Goal: Information Seeking & Learning: Learn about a topic

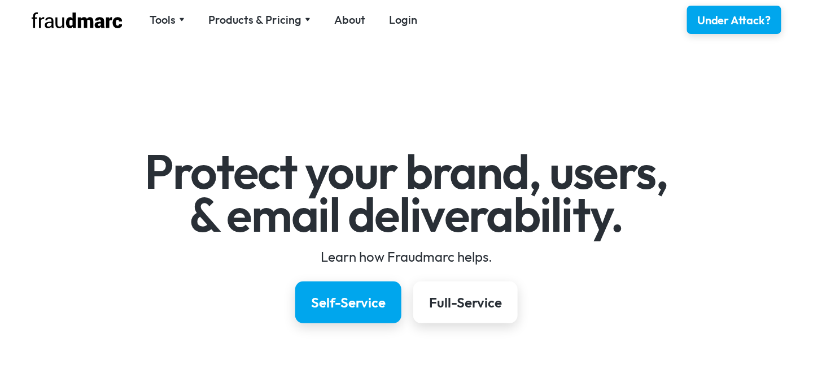
click at [406, 16] on link "Login" at bounding box center [403, 20] width 28 height 16
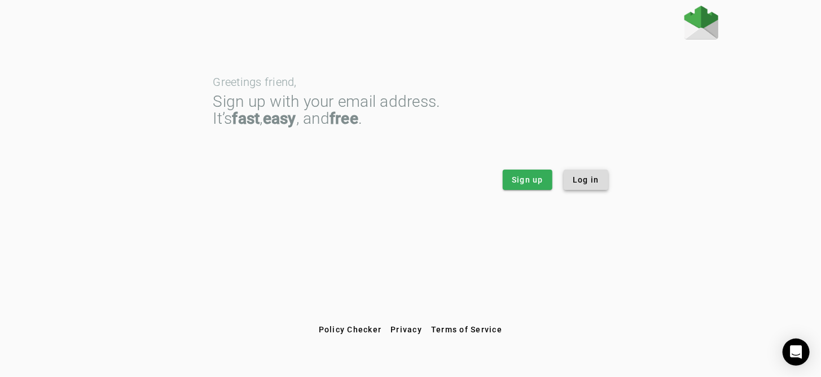
click at [589, 179] on span "Log in" at bounding box center [586, 179] width 27 height 11
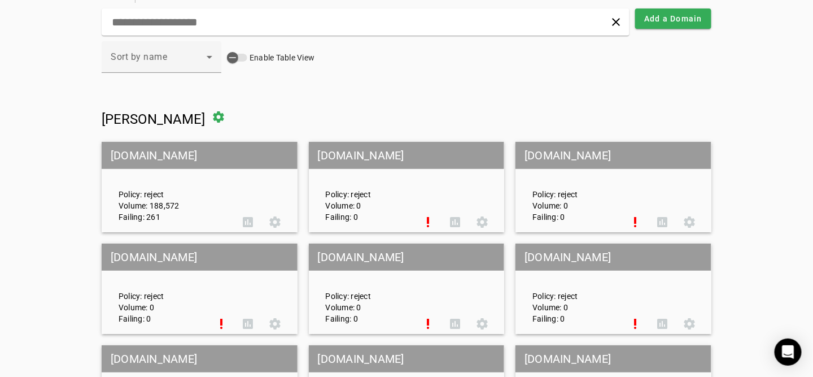
scroll to position [56, 0]
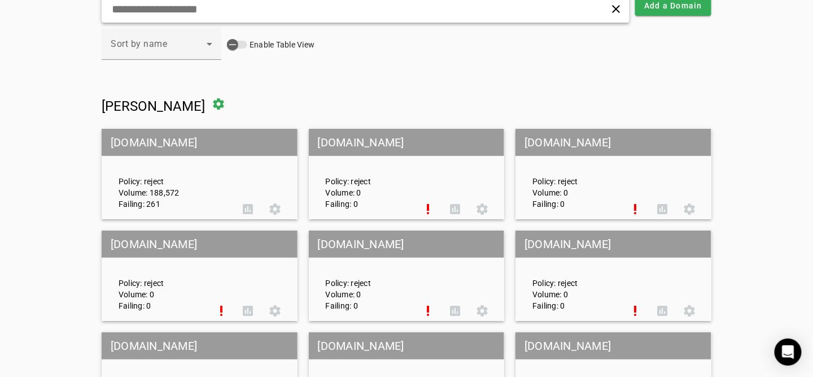
click at [233, 14] on input "text" at bounding box center [256, 9] width 290 height 14
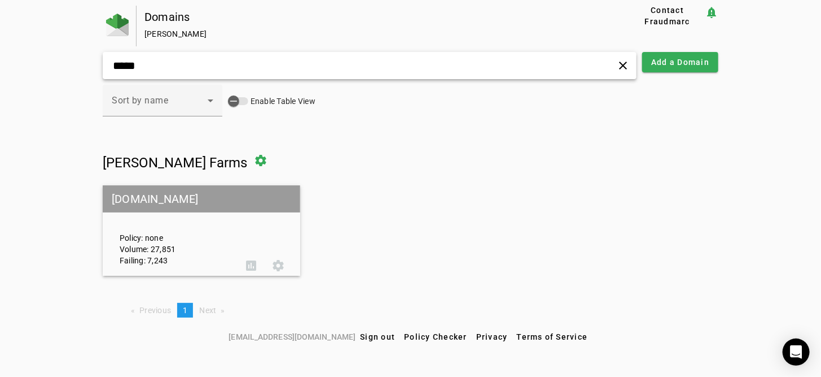
type input "*****"
click at [169, 198] on mat-grid-tile-header "[DOMAIN_NAME]" at bounding box center [202, 198] width 198 height 27
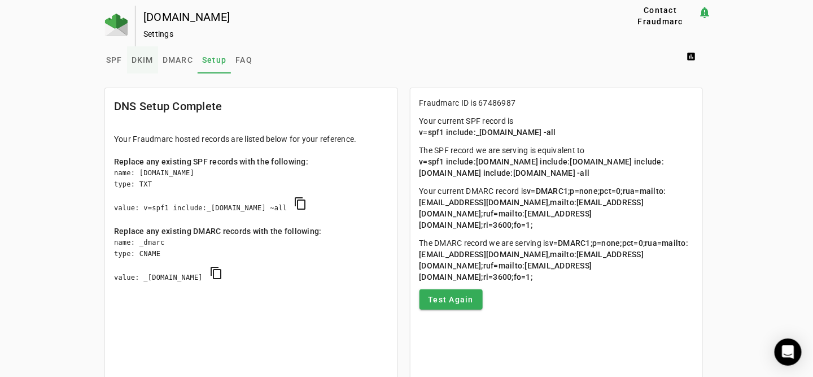
click at [147, 59] on span "DKIM" at bounding box center [143, 60] width 22 height 8
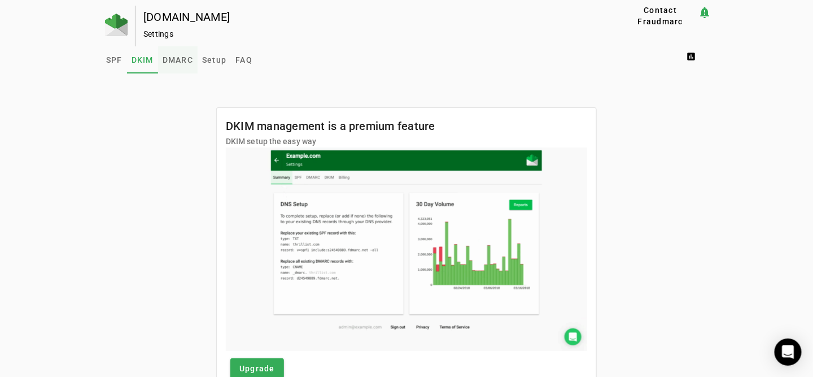
click at [167, 65] on span "DMARC" at bounding box center [178, 59] width 30 height 27
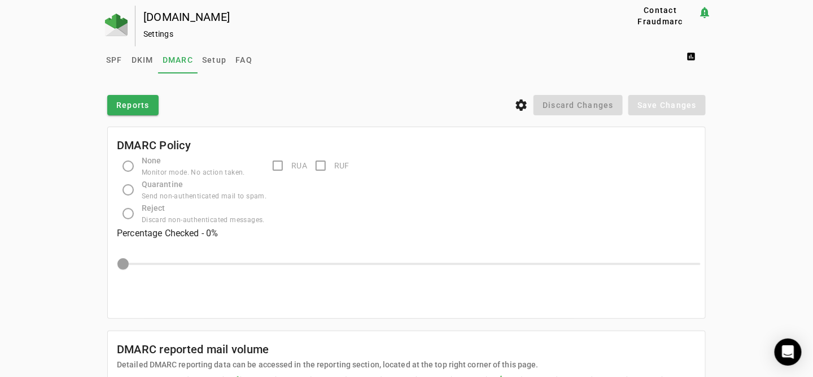
click at [179, 19] on div "[DOMAIN_NAME]" at bounding box center [365, 16] width 444 height 11
click at [112, 59] on span "SPF" at bounding box center [114, 60] width 16 height 8
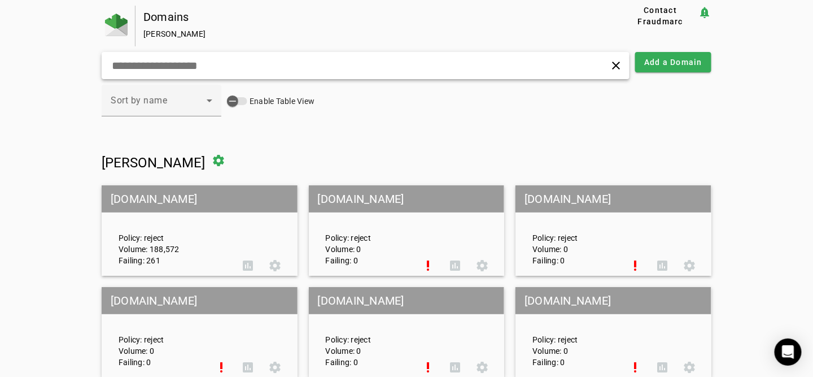
click at [211, 62] on input "text" at bounding box center [256, 66] width 290 height 14
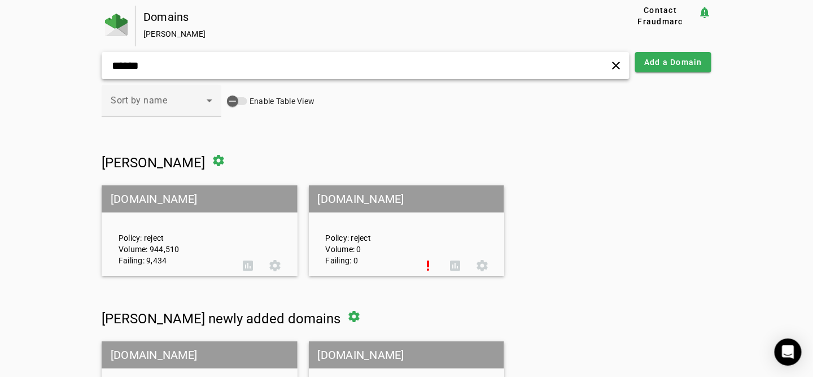
drag, startPoint x: 117, startPoint y: 69, endPoint x: 100, endPoint y: 70, distance: 16.9
click at [102, 70] on div "****** clear" at bounding box center [366, 65] width 528 height 27
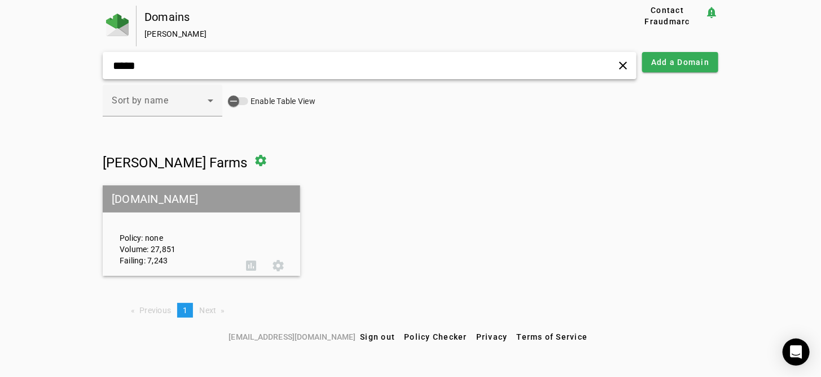
type input "*****"
click at [154, 194] on mat-grid-tile-header "[DOMAIN_NAME]" at bounding box center [202, 198] width 198 height 27
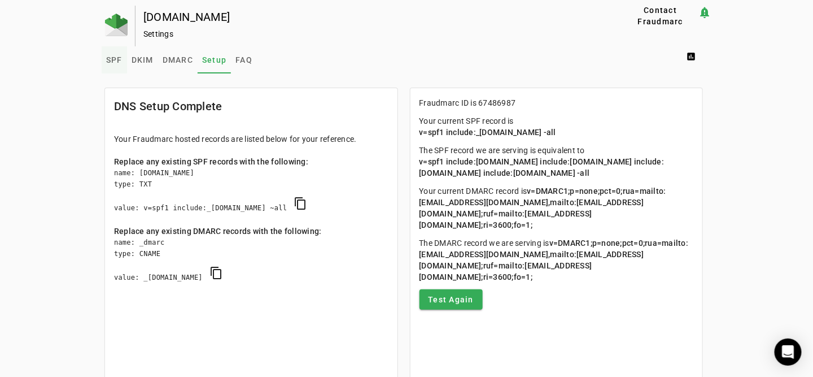
click at [106, 59] on span "SPF" at bounding box center [114, 60] width 16 height 8
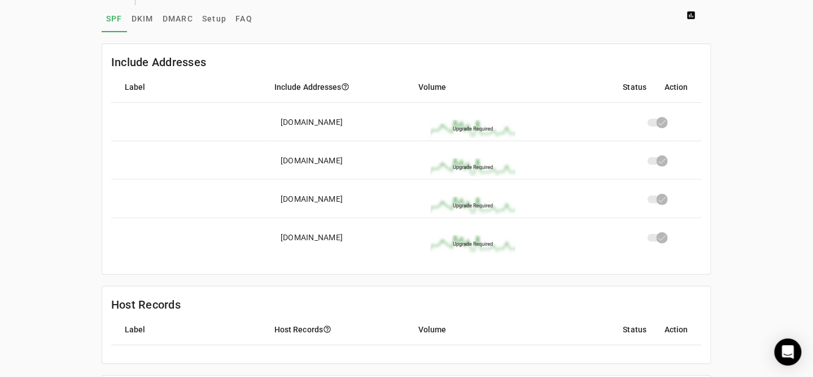
scroll to position [56, 0]
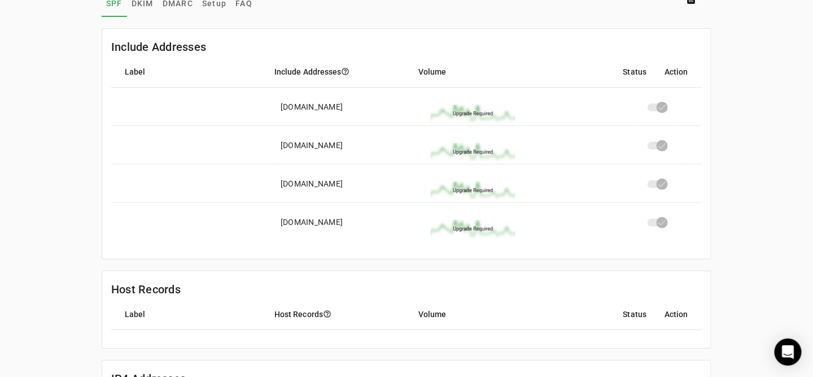
drag, startPoint x: 281, startPoint y: 220, endPoint x: 382, endPoint y: 220, distance: 101.1
click at [382, 220] on mat-cell "[DOMAIN_NAME]" at bounding box center [347, 222] width 150 height 38
drag, startPoint x: 401, startPoint y: 106, endPoint x: 287, endPoint y: 107, distance: 114.1
click at [287, 107] on mat-cell "[DOMAIN_NAME]" at bounding box center [347, 107] width 150 height 38
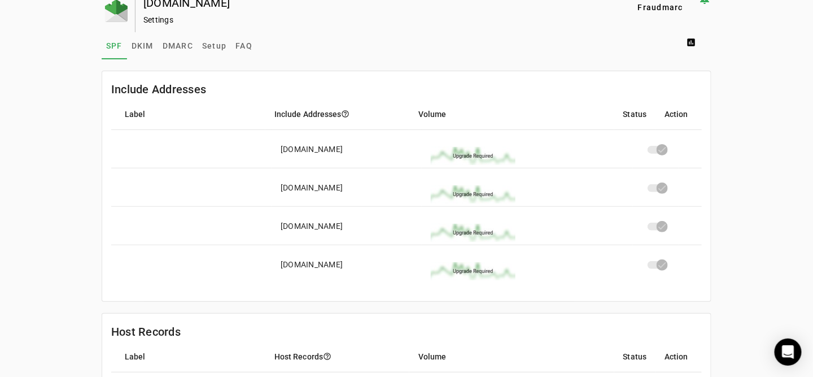
scroll to position [0, 0]
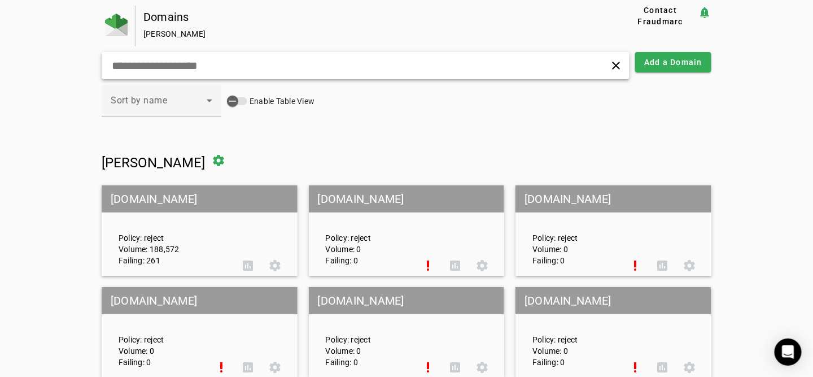
click at [211, 62] on input "text" at bounding box center [256, 66] width 290 height 14
type input "*"
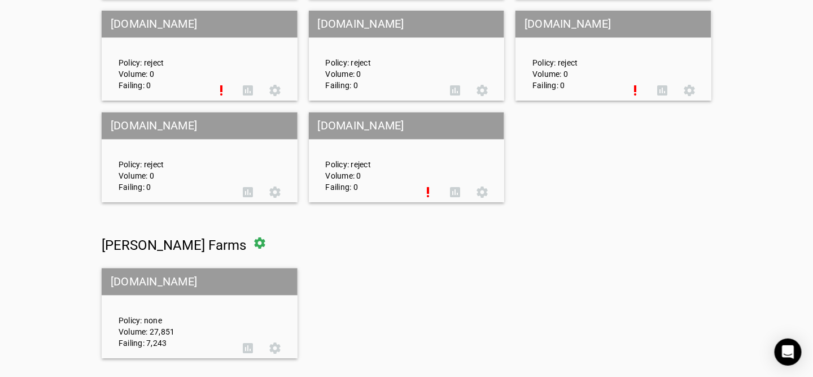
scroll to position [5061, 0]
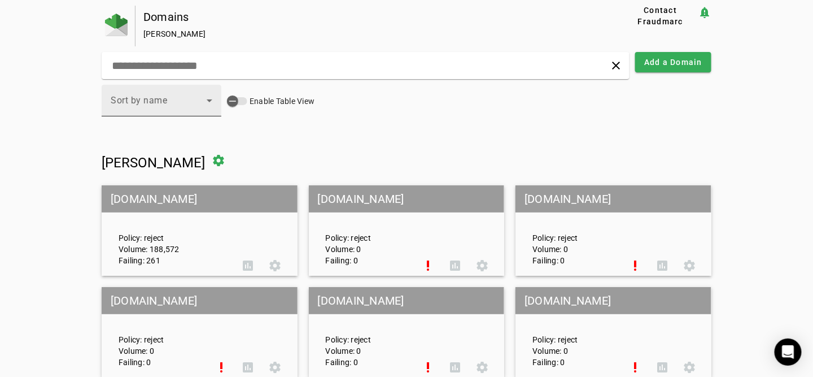
click at [203, 96] on icon at bounding box center [210, 101] width 14 height 14
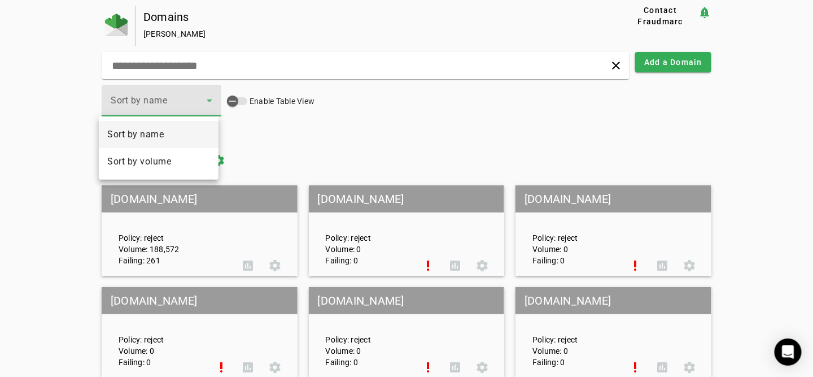
click at [202, 96] on div at bounding box center [406, 188] width 813 height 377
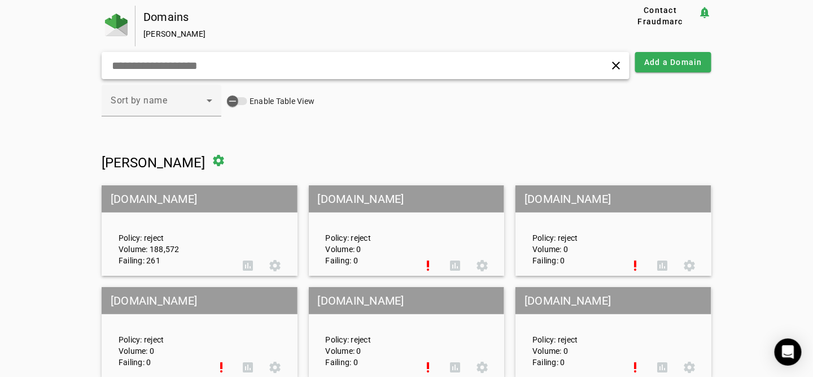
click at [199, 68] on input "text" at bounding box center [256, 66] width 290 height 14
type input "*"
